Goal: Transaction & Acquisition: Purchase product/service

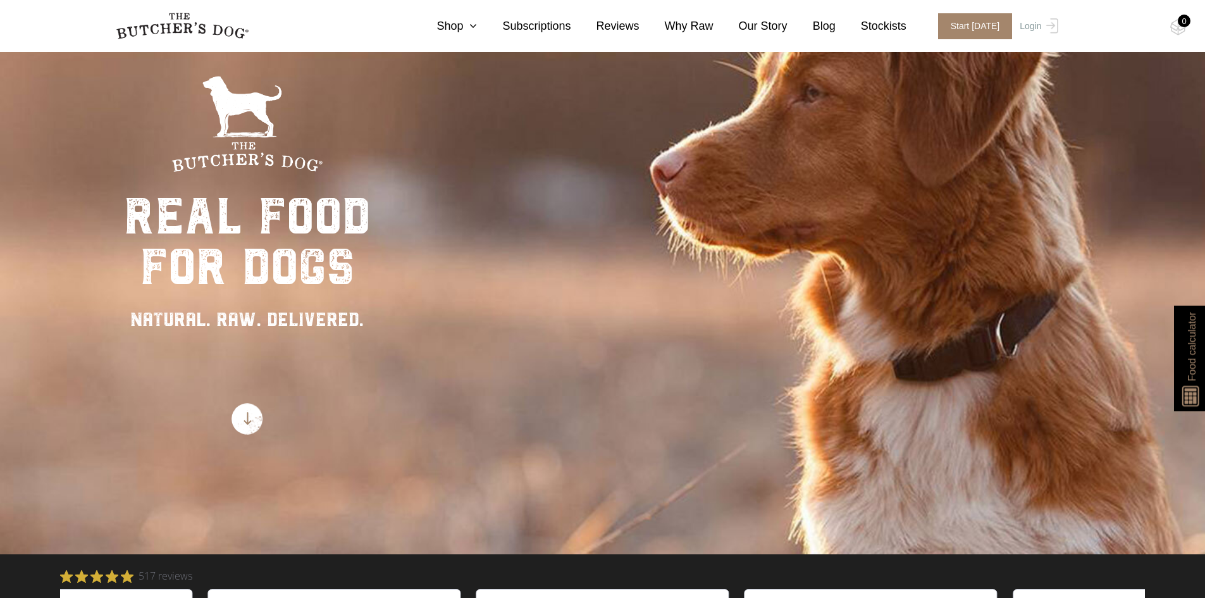
scroll to position [126, 0]
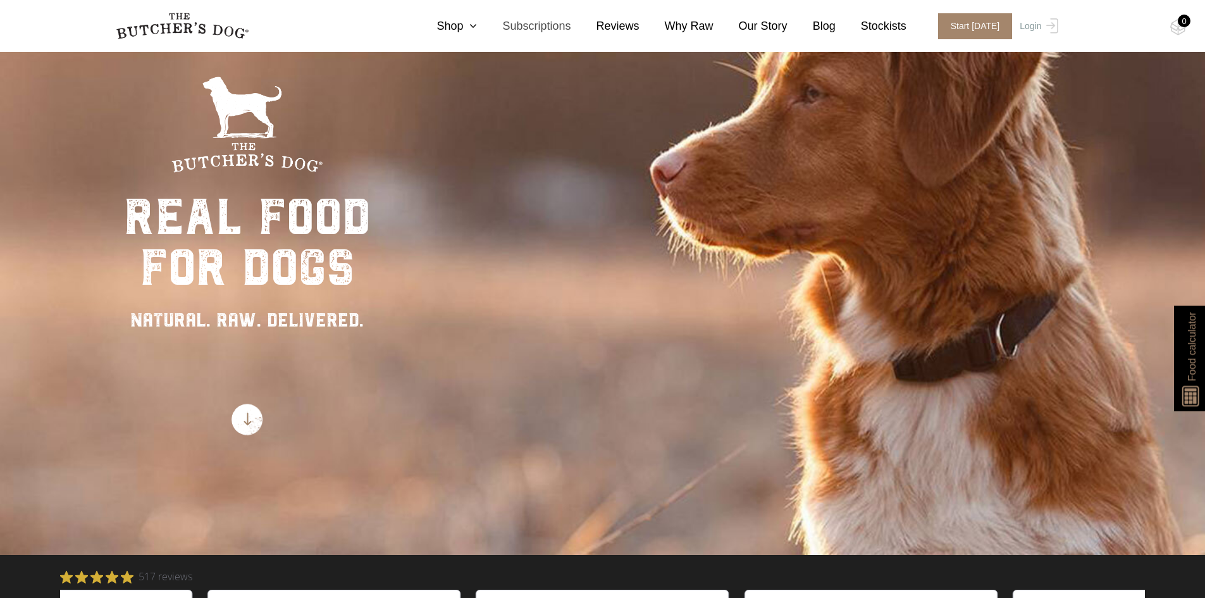
click at [567, 32] on link "Subscriptions" at bounding box center [524, 26] width 94 height 17
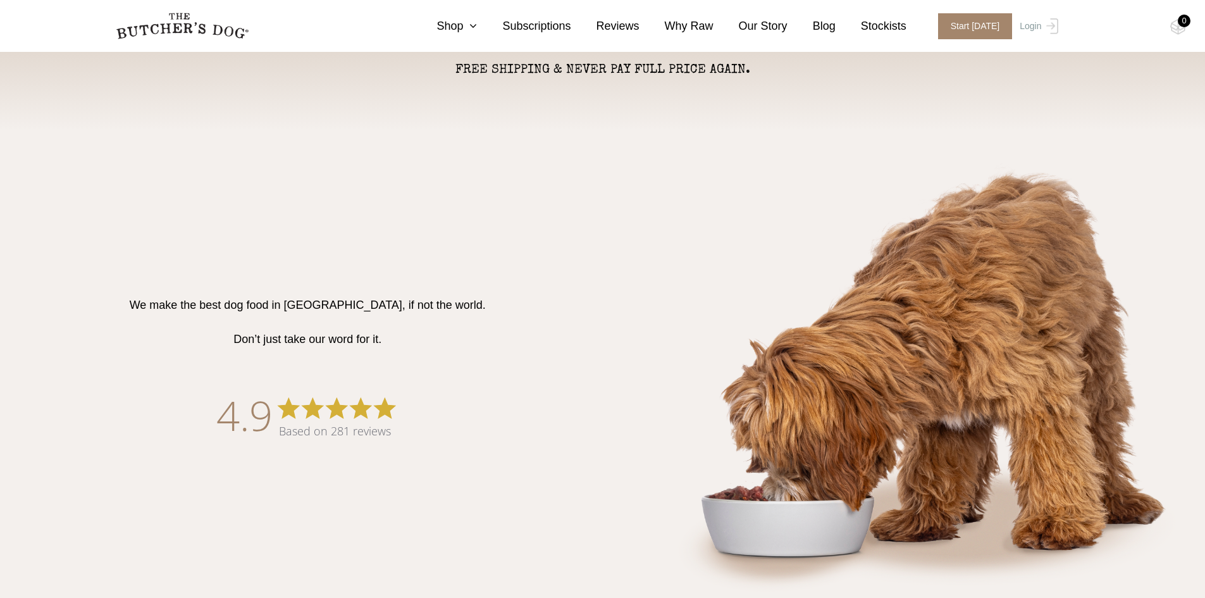
scroll to position [569, 0]
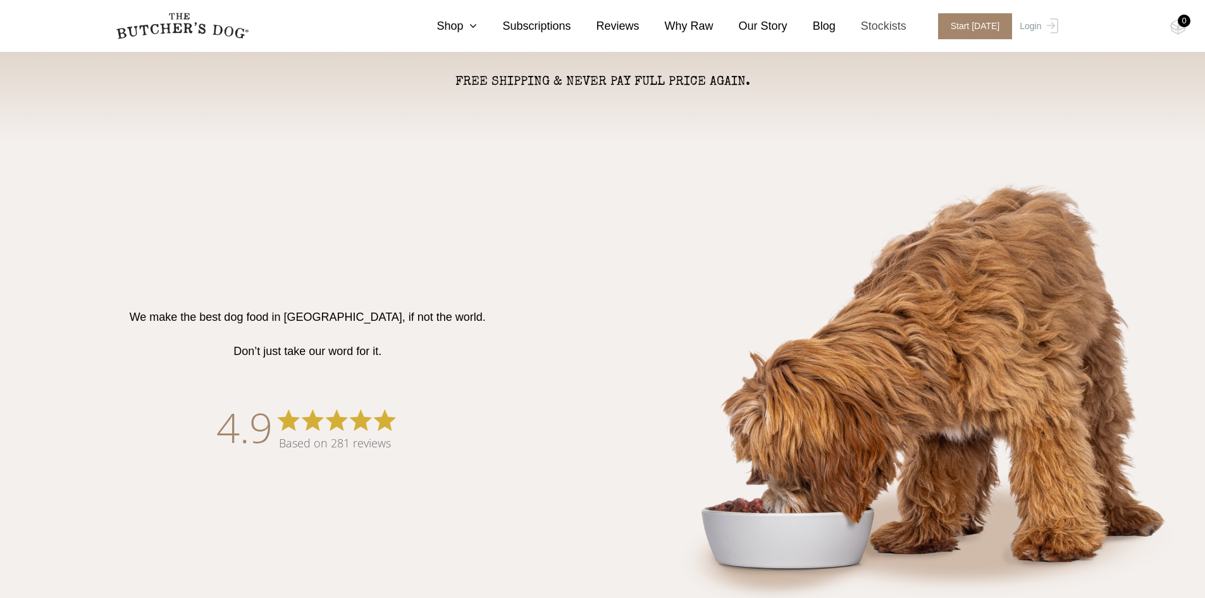
click at [883, 22] on link "Stockists" at bounding box center [870, 26] width 71 height 17
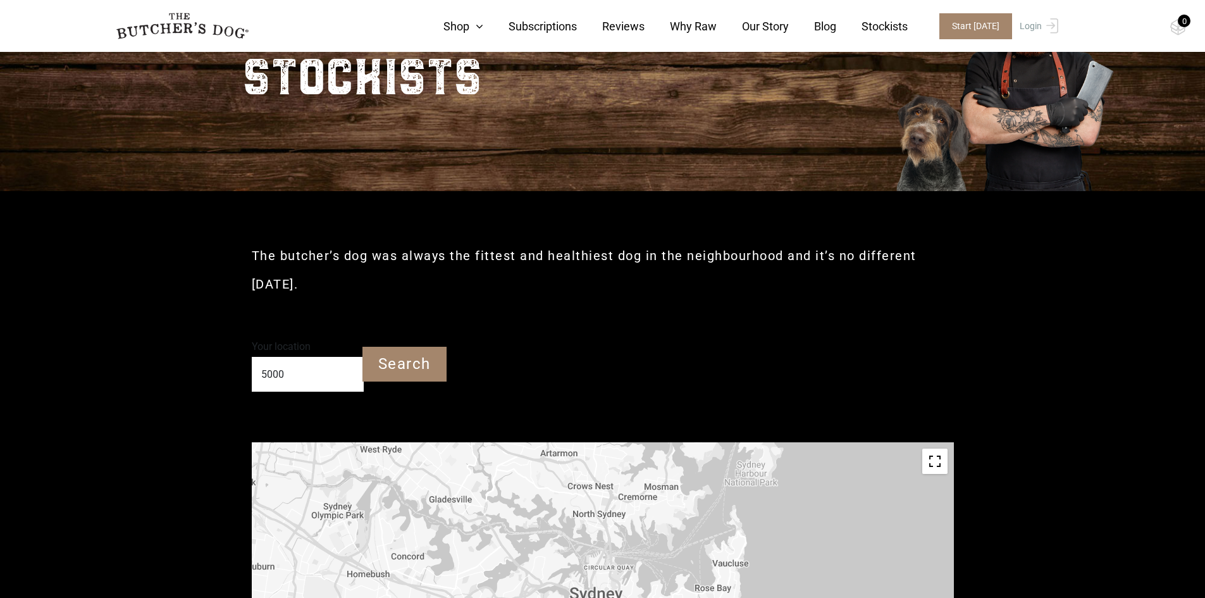
type input "Adelaide SA 5000"
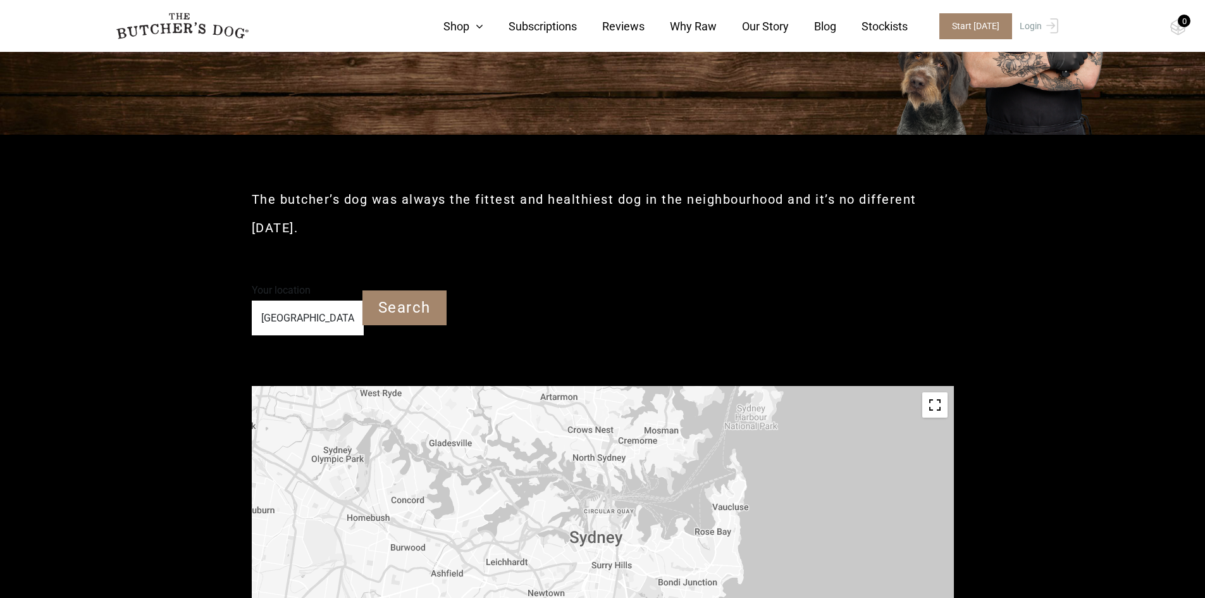
scroll to position [190, 0]
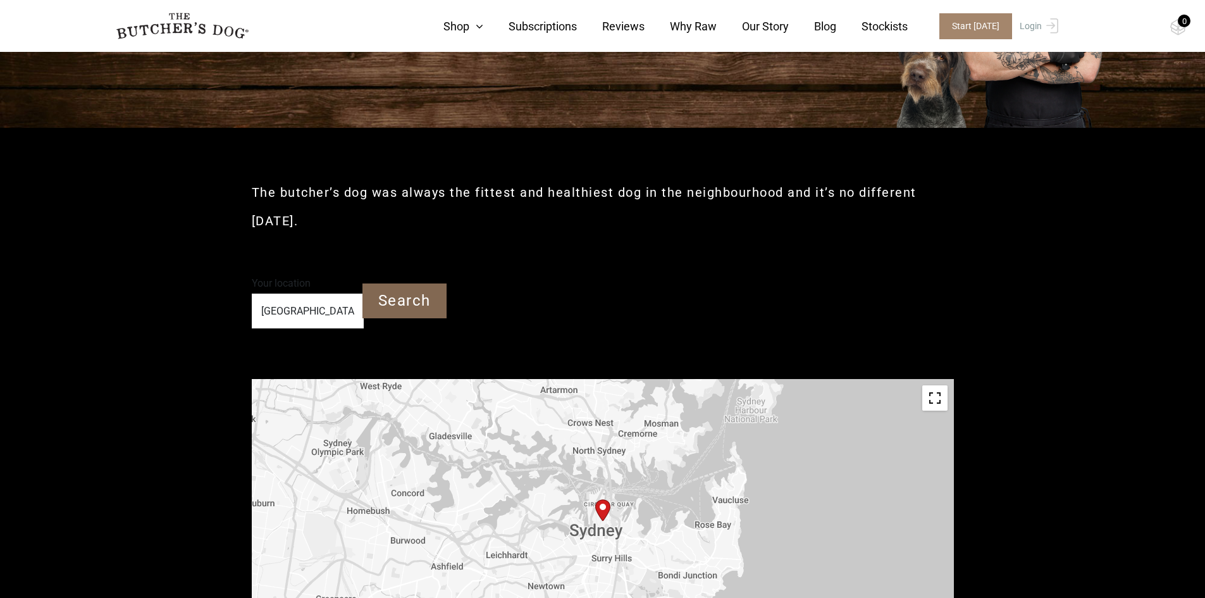
click at [398, 302] on input "Search" at bounding box center [404, 300] width 84 height 35
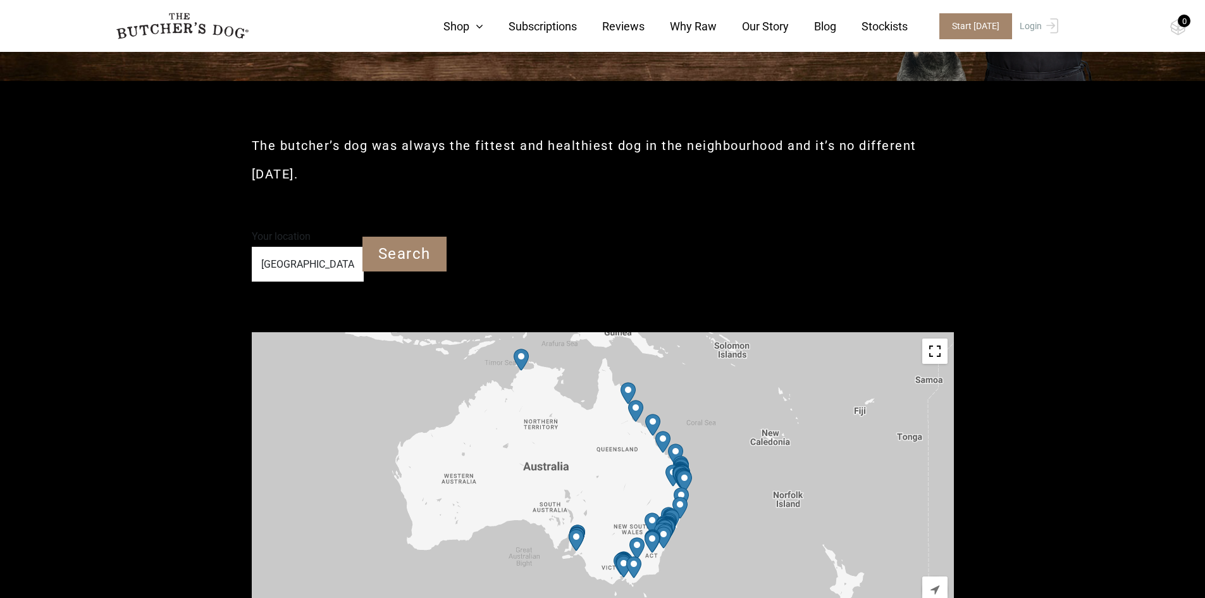
scroll to position [379, 0]
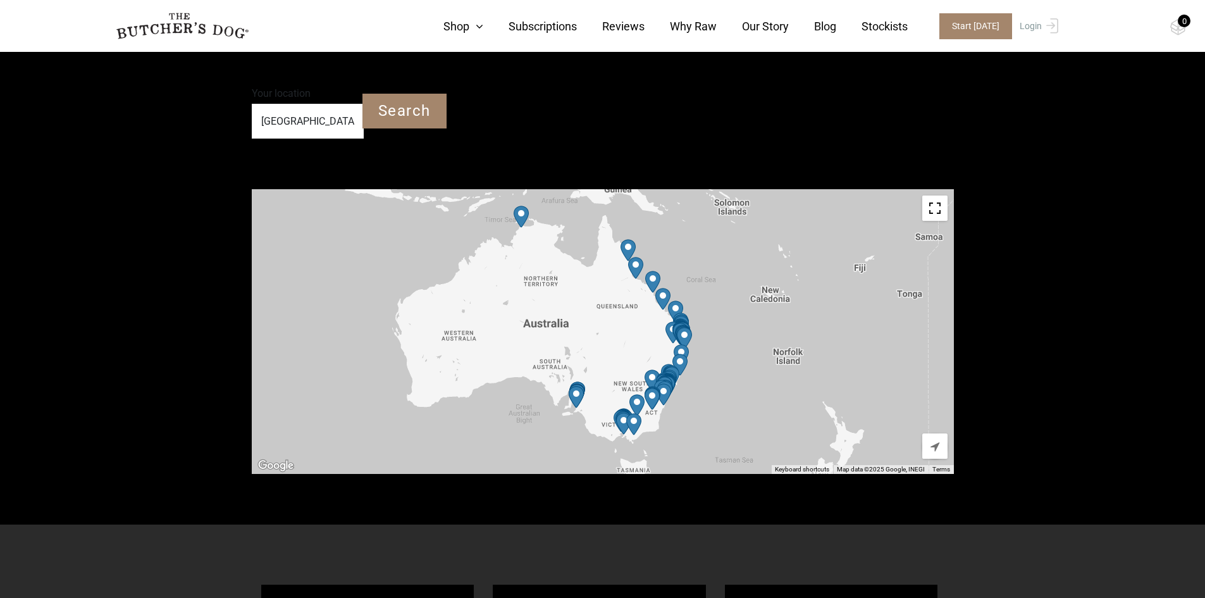
click at [559, 356] on div at bounding box center [603, 331] width 702 height 285
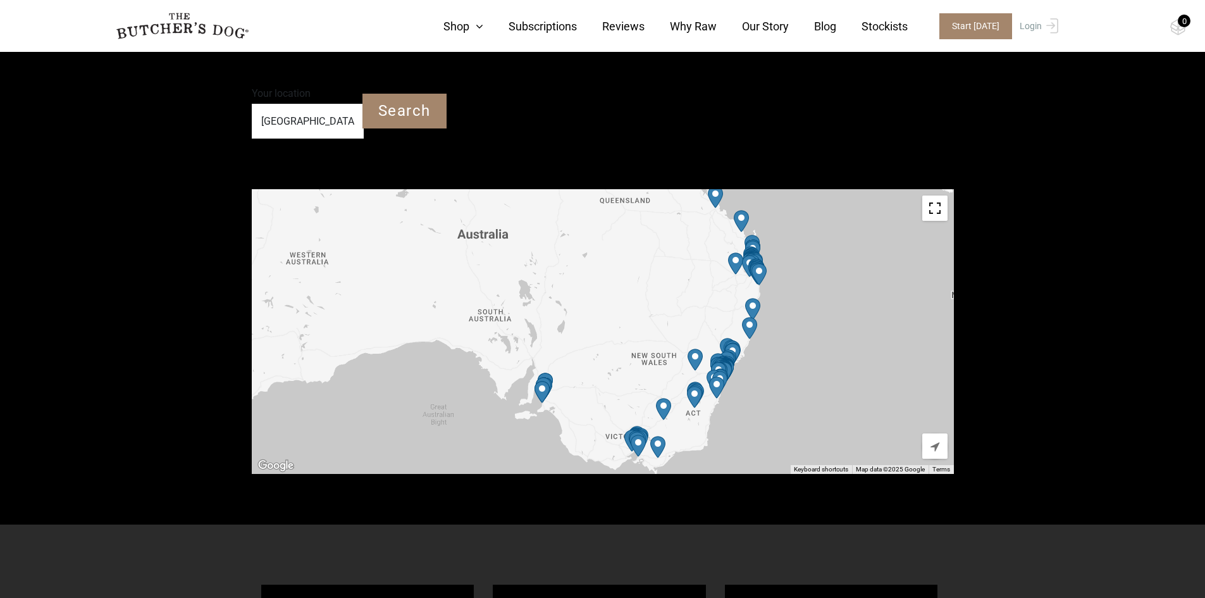
drag, startPoint x: 464, startPoint y: 391, endPoint x: 609, endPoint y: 257, distance: 197.8
click at [609, 257] on div at bounding box center [603, 331] width 702 height 285
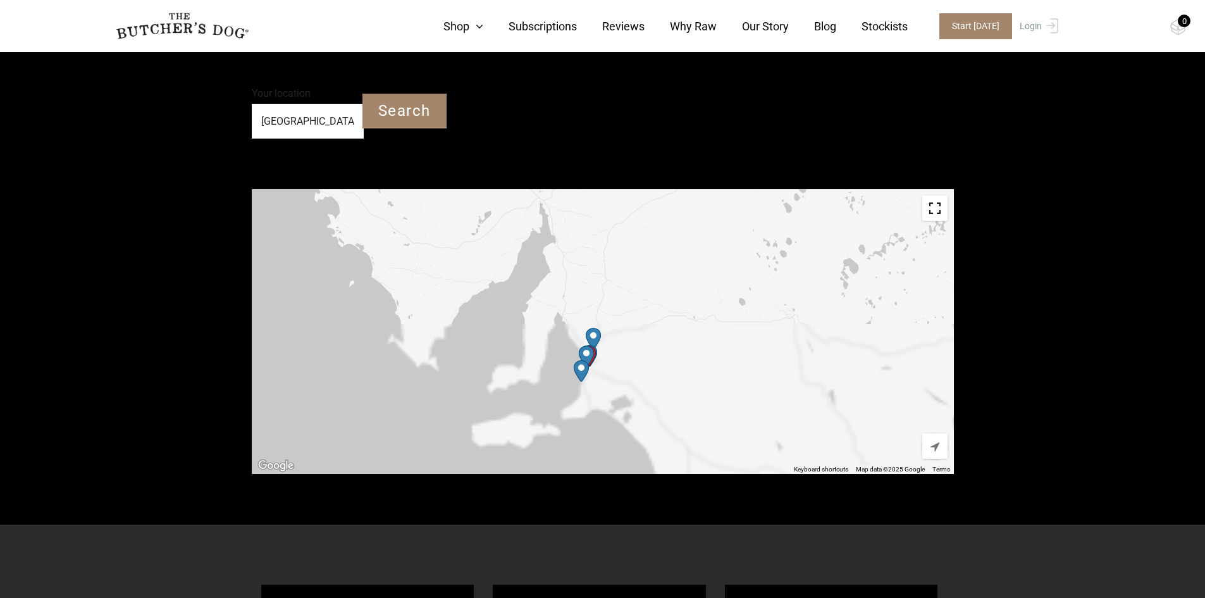
drag, startPoint x: 616, startPoint y: 434, endPoint x: 657, endPoint y: 226, distance: 211.5
click at [656, 226] on div at bounding box center [603, 331] width 702 height 285
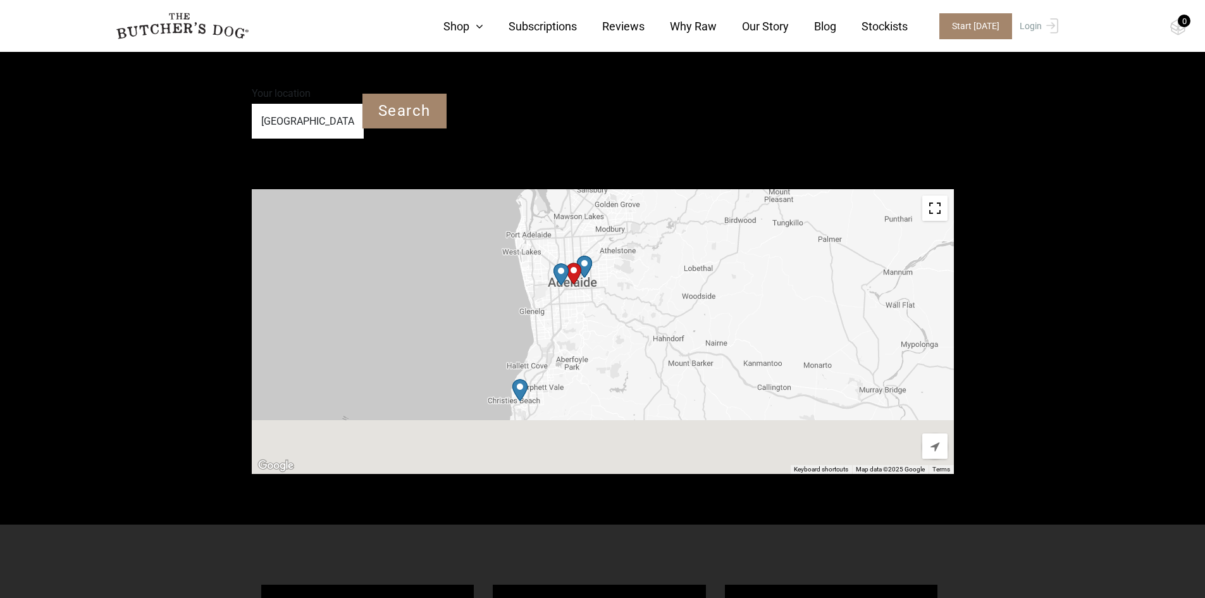
drag, startPoint x: 611, startPoint y: 391, endPoint x: 665, endPoint y: 307, distance: 100.7
click at [665, 307] on div at bounding box center [603, 331] width 702 height 285
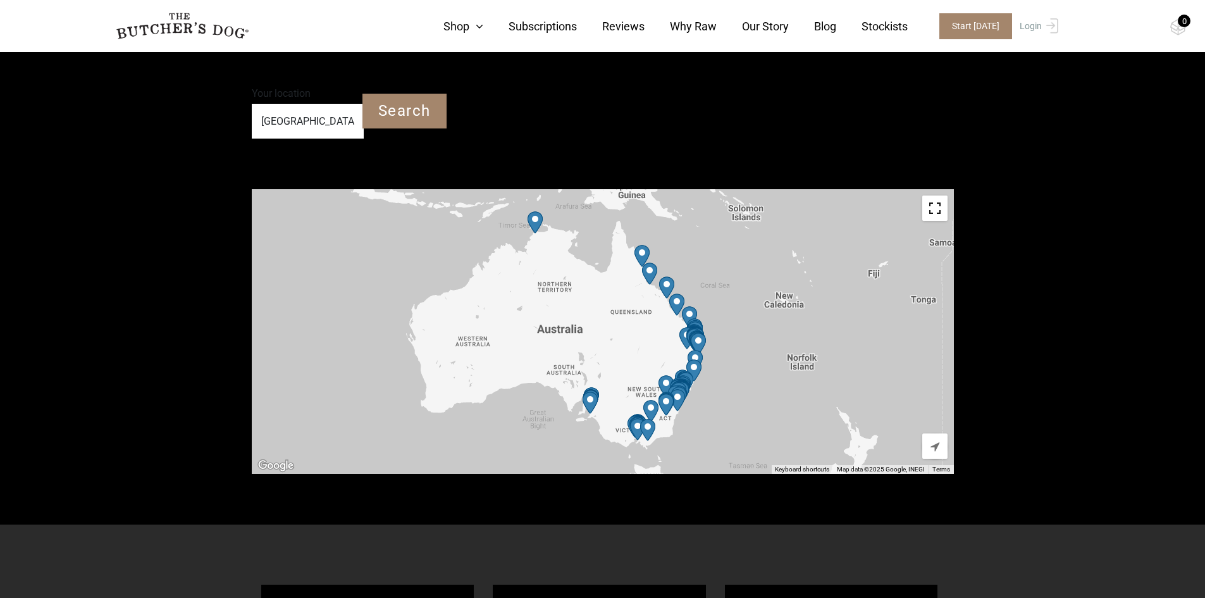
drag, startPoint x: 608, startPoint y: 373, endPoint x: 617, endPoint y: 378, distance: 10.5
click at [617, 378] on div at bounding box center [603, 331] width 702 height 285
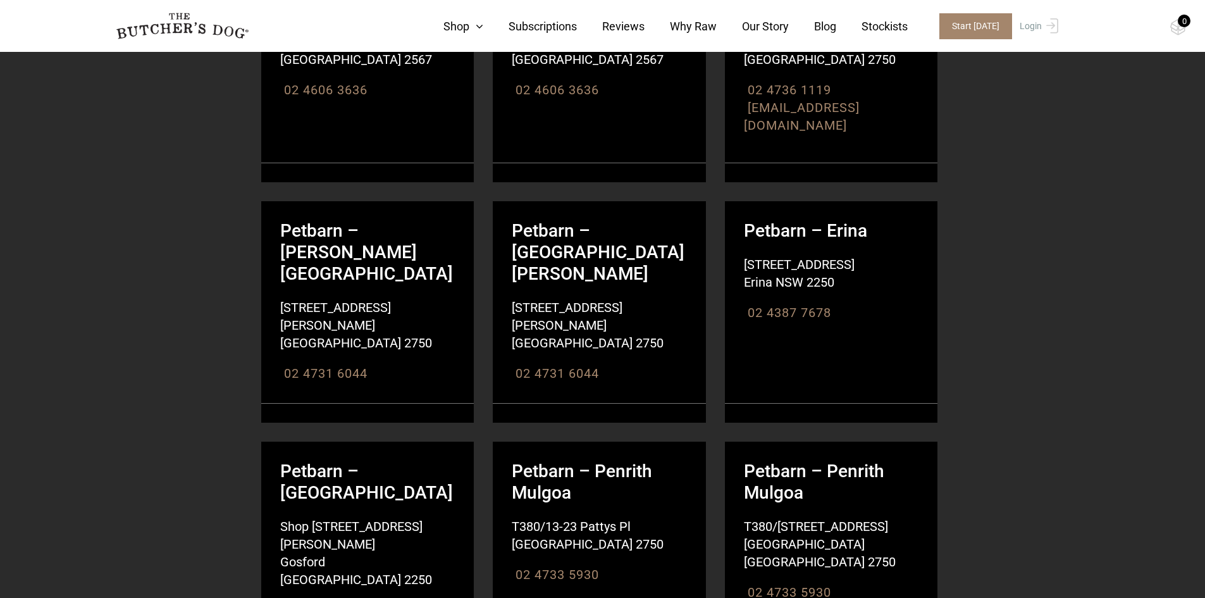
scroll to position [7020, 0]
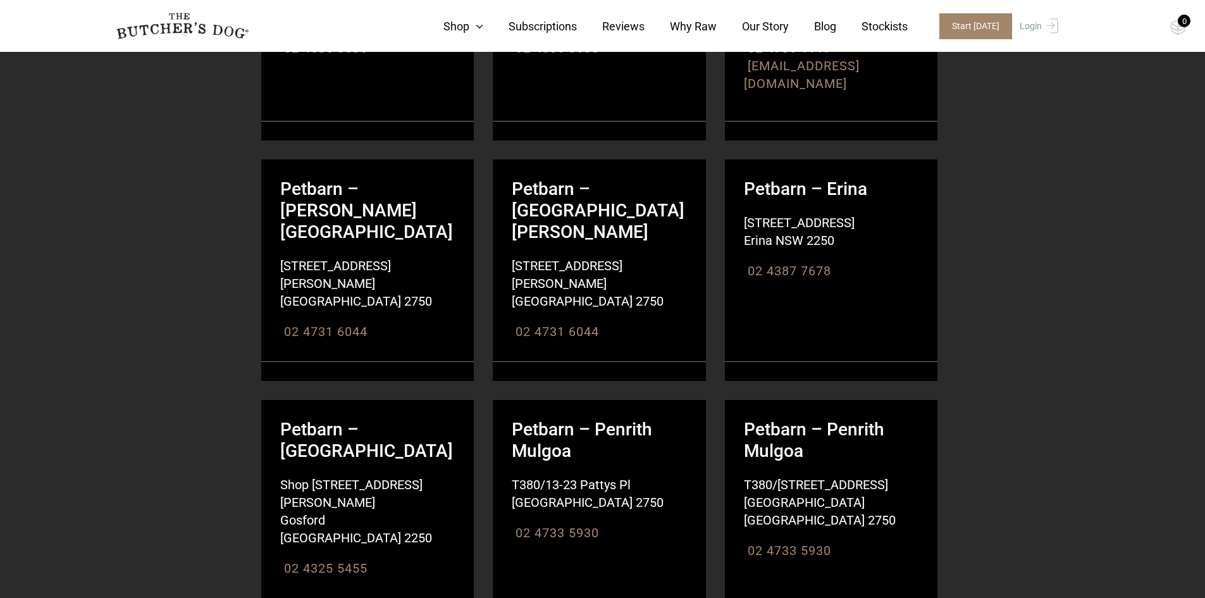
drag, startPoint x: 1203, startPoint y: 285, endPoint x: 1202, endPoint y: 317, distance: 31.7
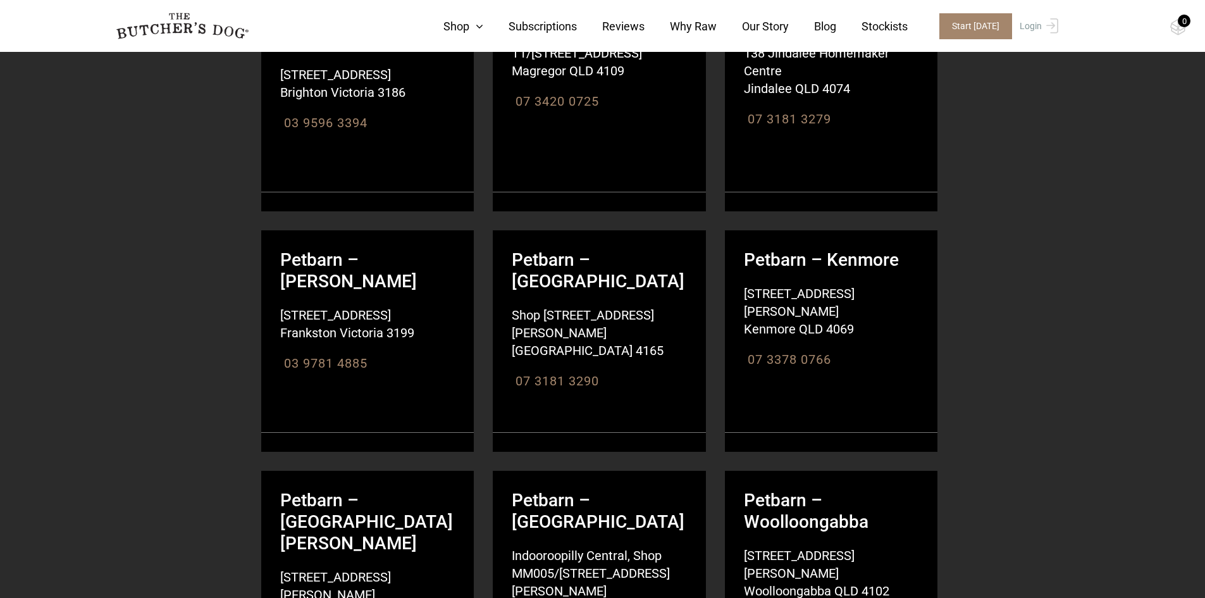
scroll to position [11385, 0]
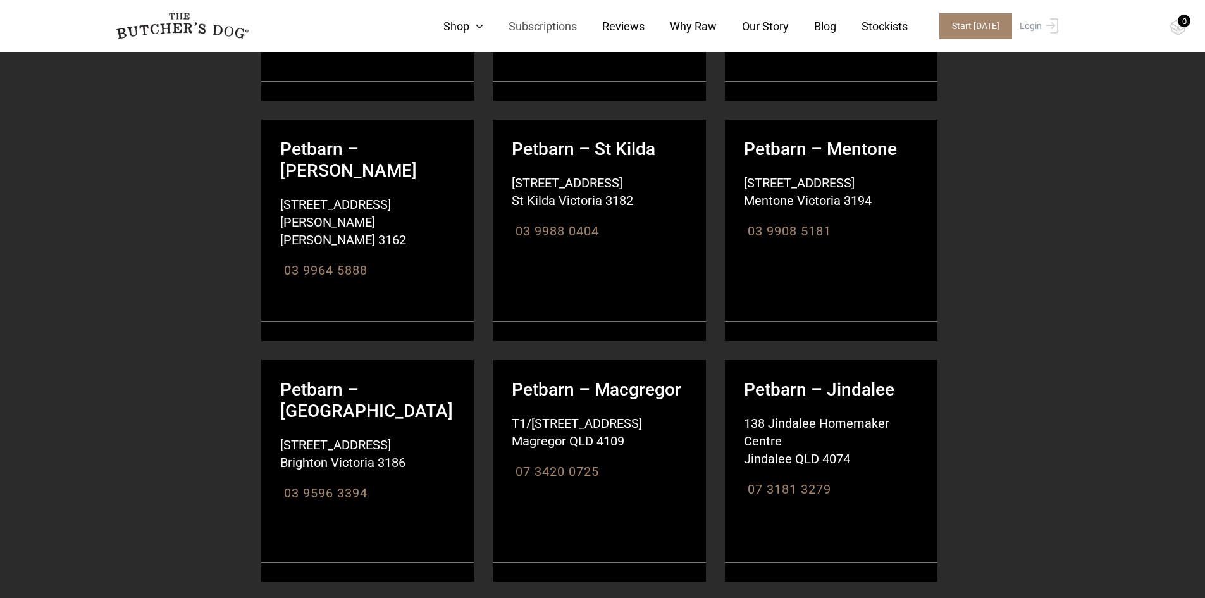
click at [556, 24] on link "Subscriptions" at bounding box center [530, 26] width 94 height 17
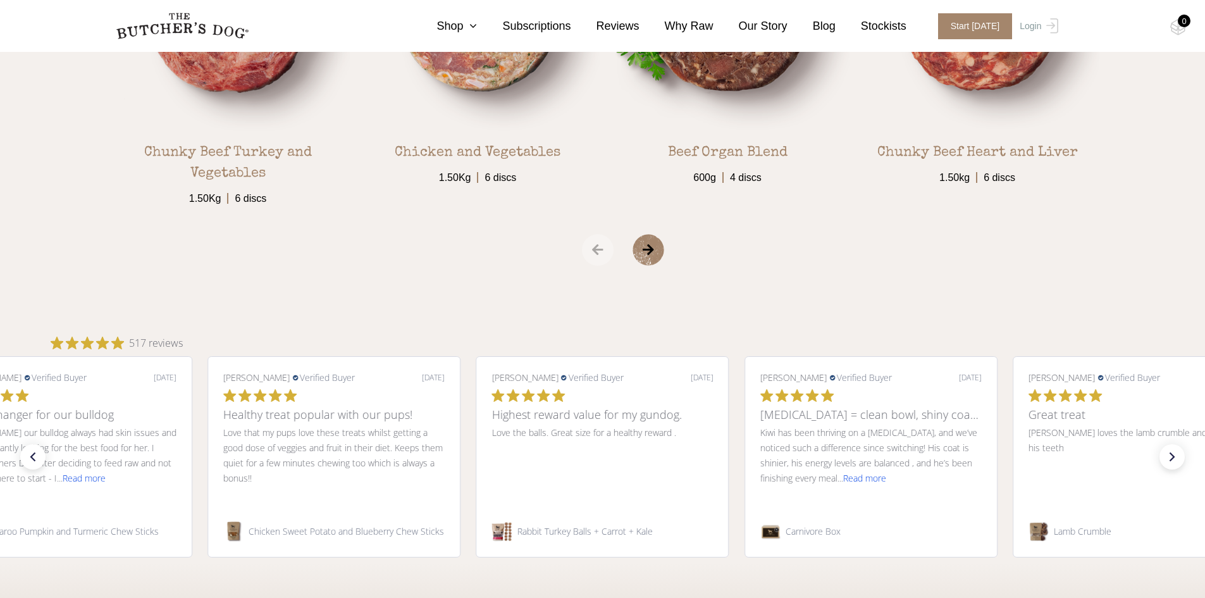
scroll to position [2403, 0]
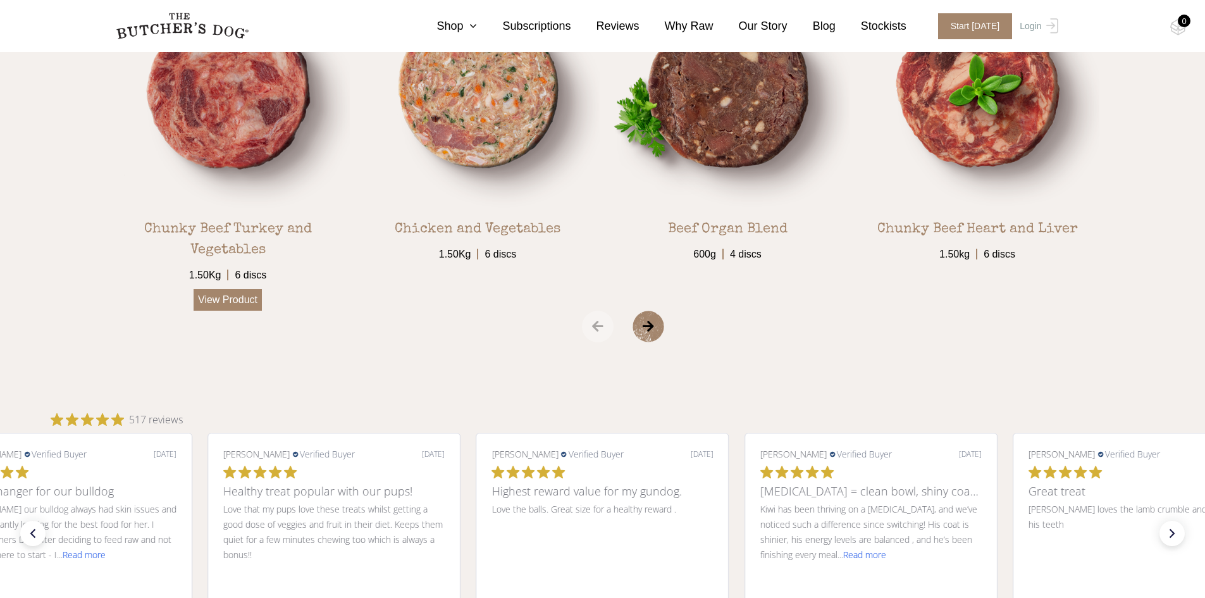
click at [229, 300] on link "View Product" at bounding box center [228, 300] width 68 height 22
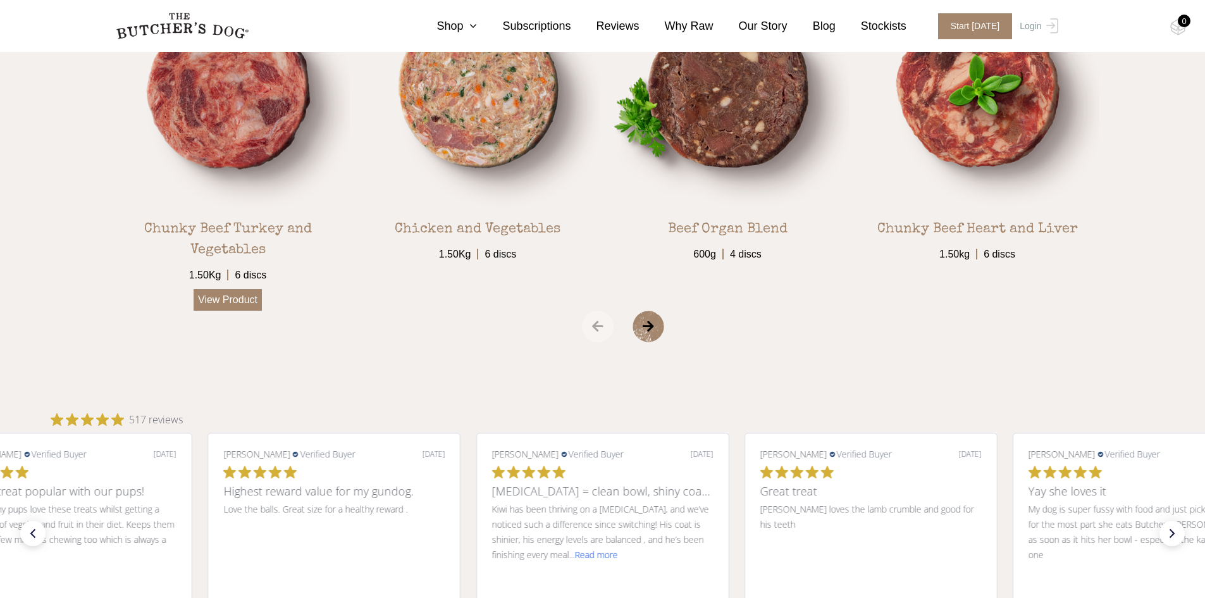
scroll to position [2399, 0]
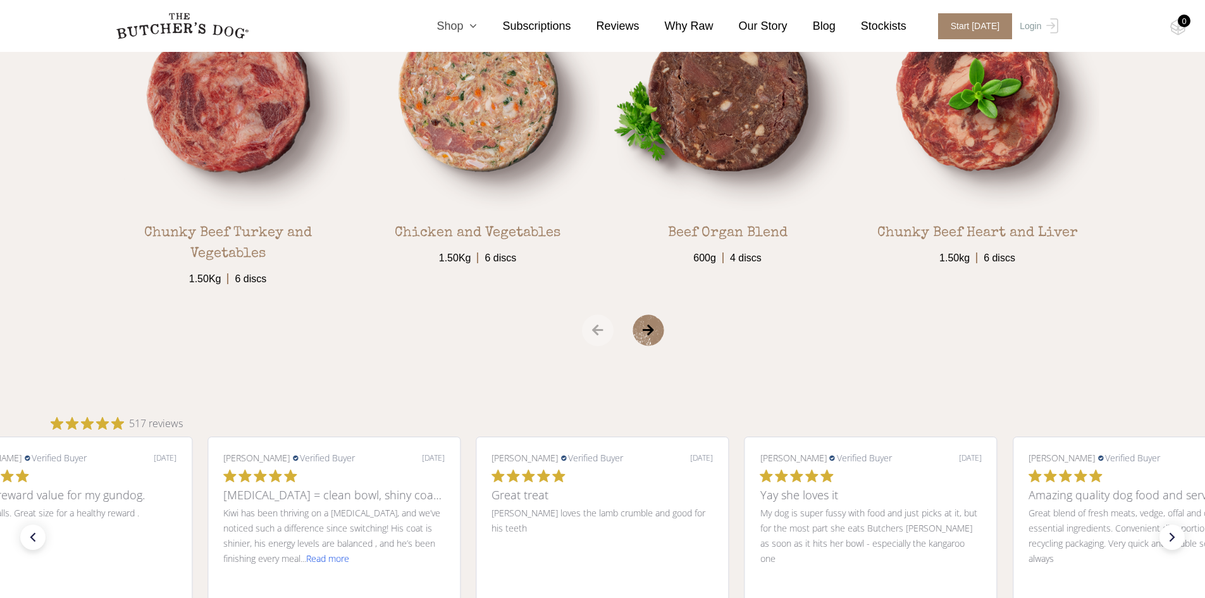
click at [472, 18] on link "Shop" at bounding box center [444, 26] width 66 height 17
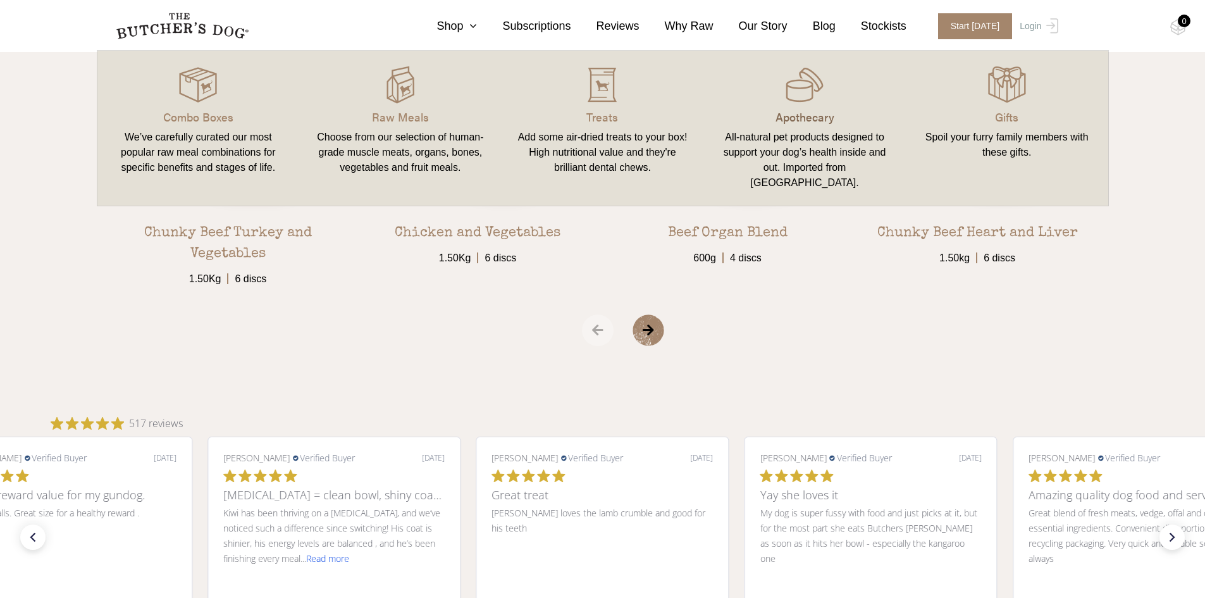
click at [808, 114] on p "Apothecary" at bounding box center [804, 116] width 172 height 17
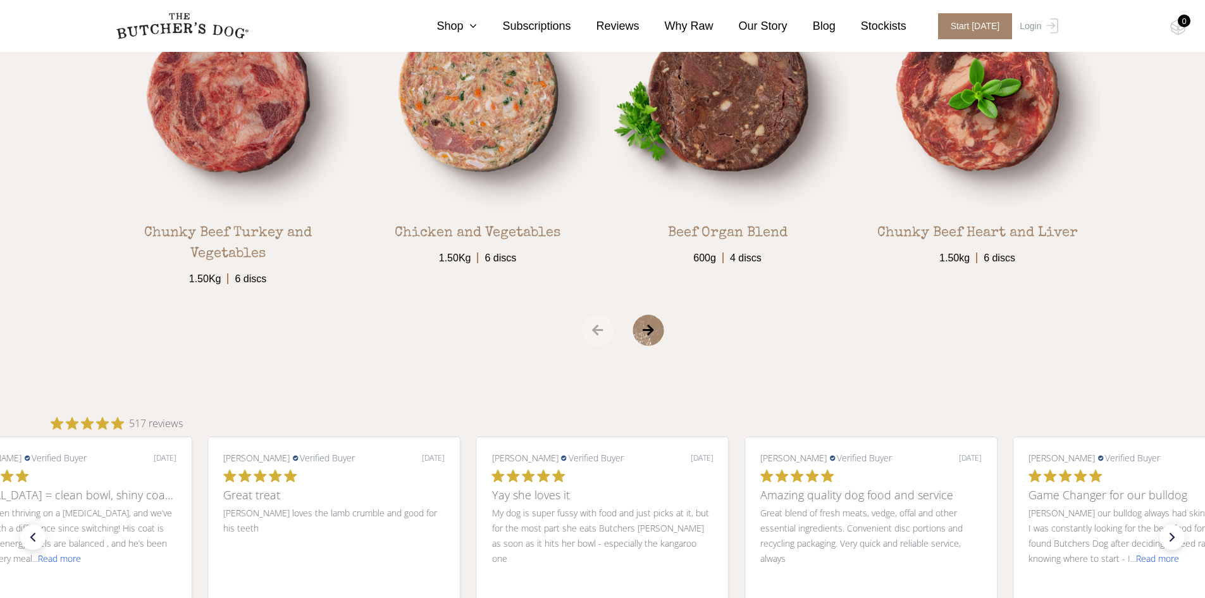
scroll to position [2396, 0]
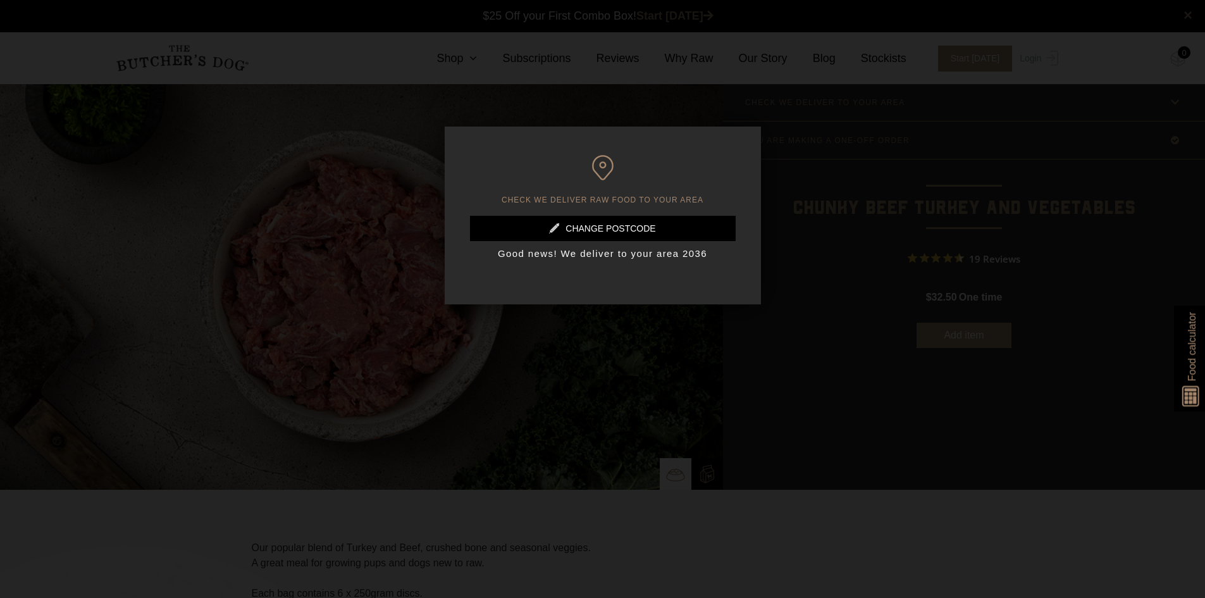
click at [615, 225] on link at bounding box center [603, 228] width 266 height 25
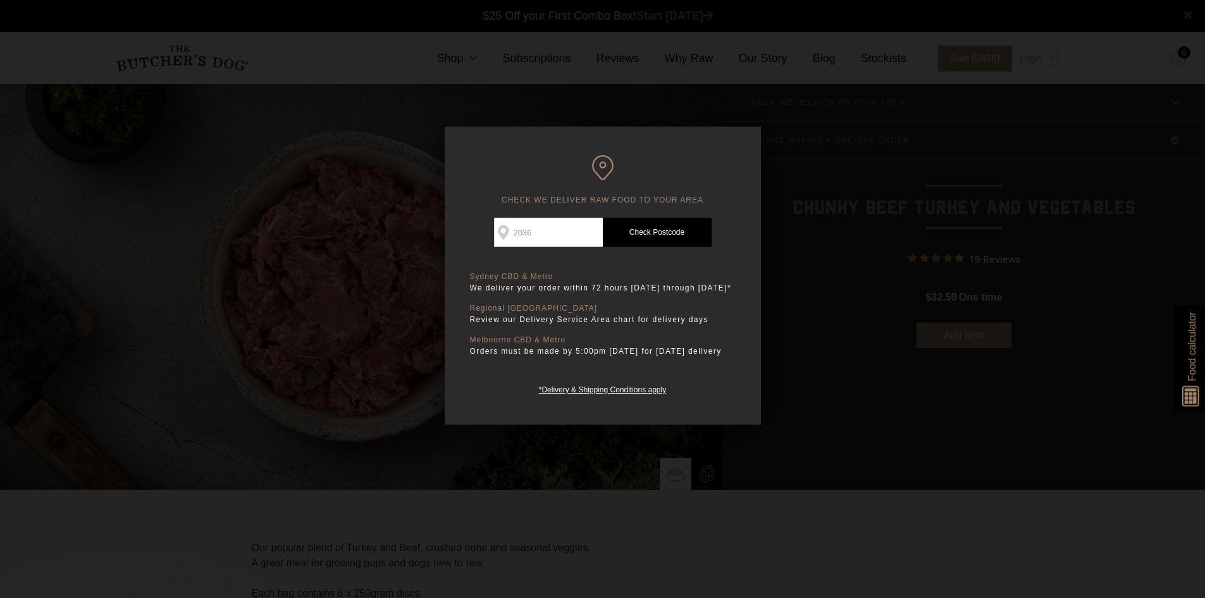
click at [539, 221] on input "2036" at bounding box center [548, 232] width 109 height 29
type input "5000"
click at [660, 223] on link "Check Postcode" at bounding box center [657, 232] width 109 height 29
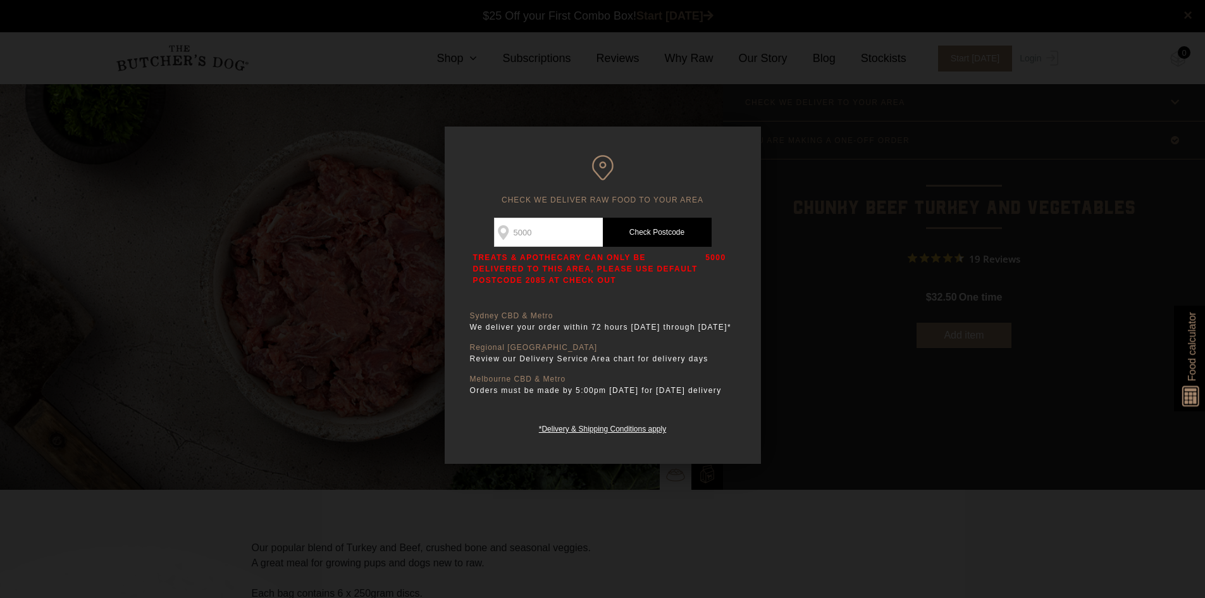
click at [522, 92] on div at bounding box center [602, 299] width 1205 height 598
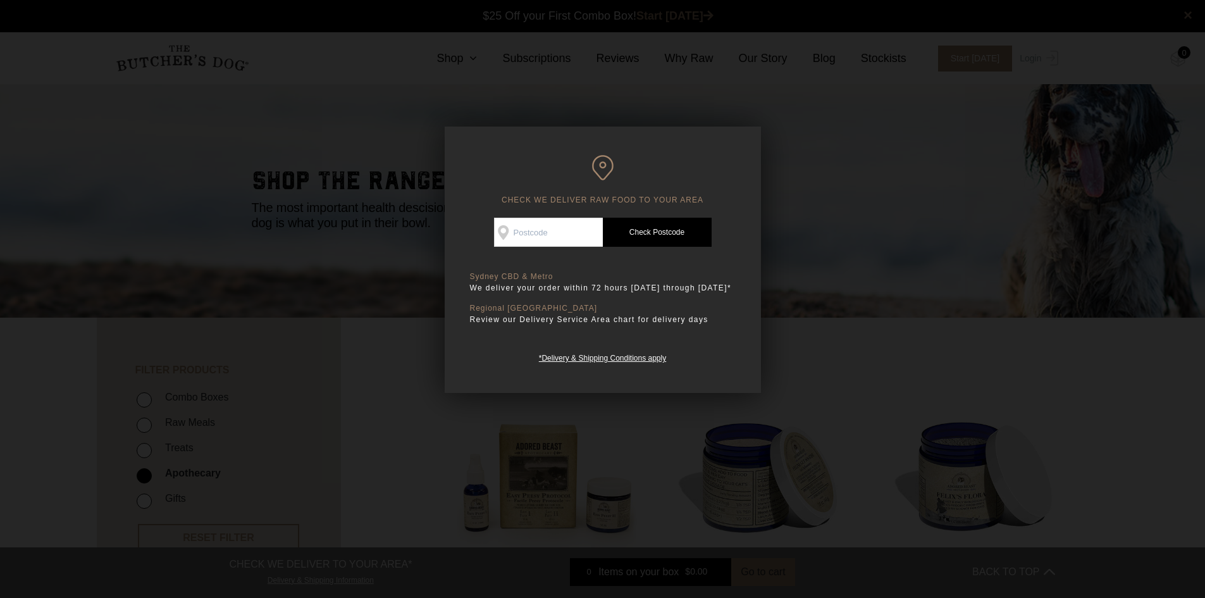
click at [555, 228] on input "Check Availability At" at bounding box center [548, 232] width 109 height 29
type input "5000"
click at [637, 232] on link "Check Postcode" at bounding box center [657, 232] width 109 height 29
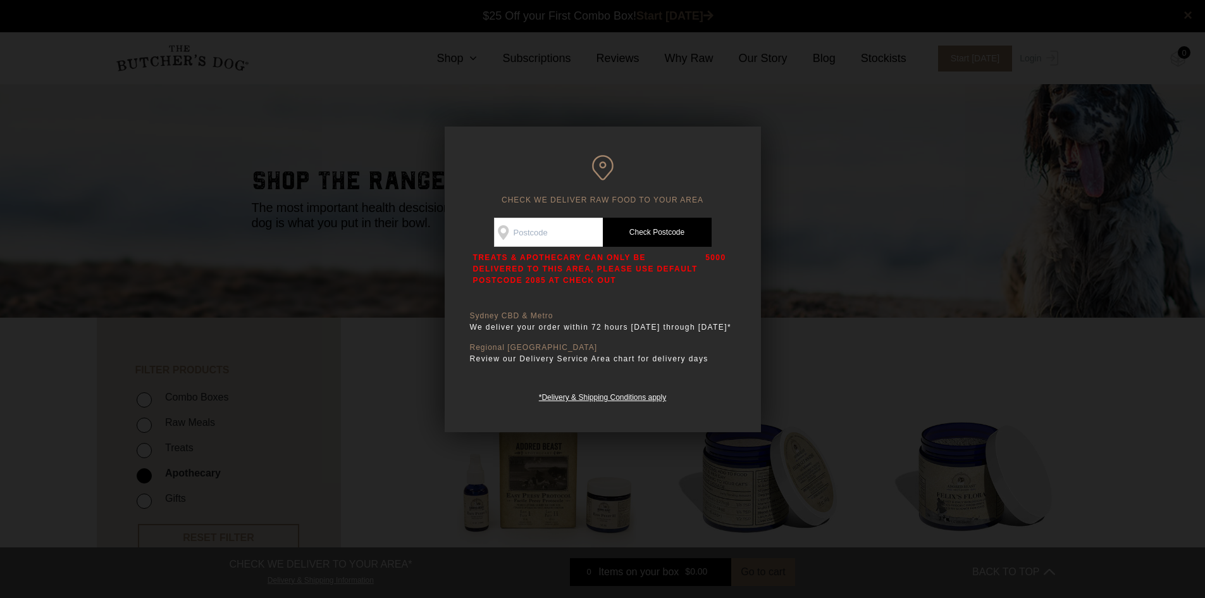
click at [423, 342] on div at bounding box center [602, 299] width 1205 height 598
